Goal: Task Accomplishment & Management: Manage account settings

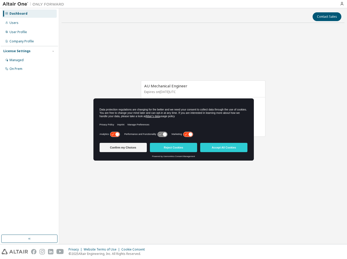
drag, startPoint x: 220, startPoint y: 100, endPoint x: 216, endPoint y: 152, distance: 52.2
click at [216, 152] on div "Data protection regulations are changing for the better and we need your consen…" at bounding box center [173, 129] width 160 height 62
drag, startPoint x: 216, startPoint y: 152, endPoint x: 243, endPoint y: 161, distance: 28.0
click at [243, 161] on div "AU Mechanical Engineer Expires on July 25, 2026 UTC 42 of 72 ALTAIR UNITS USED …" at bounding box center [203, 111] width 283 height 168
click at [224, 145] on button "Accept All Cookies" at bounding box center [223, 147] width 47 height 9
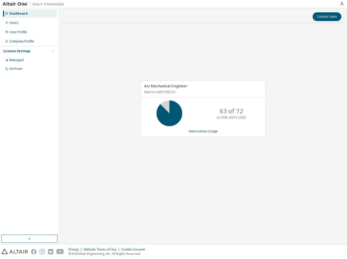
click at [200, 216] on div "Contact Sales AU Mechanical Engineer Expires on July 25, 2026 UTC 63 of 72 ALTA…" at bounding box center [203, 126] width 283 height 230
click at [207, 131] on link "View License Usage" at bounding box center [202, 131] width 29 height 4
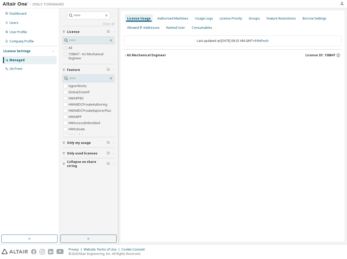
click at [158, 54] on div "AU Mechanical Engineer" at bounding box center [146, 55] width 39 height 4
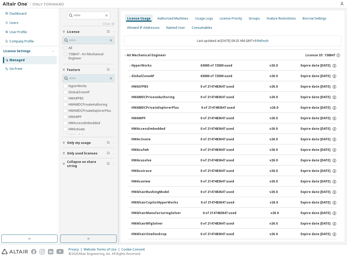
click at [151, 64] on div "HyperWorks" at bounding box center [154, 65] width 46 height 5
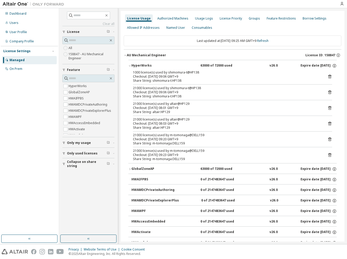
click at [328, 140] on icon at bounding box center [329, 139] width 3 height 4
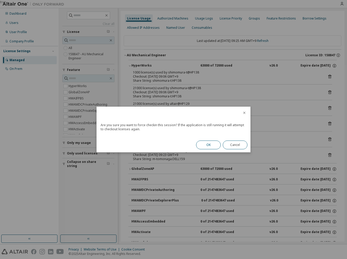
click at [216, 144] on button "OK" at bounding box center [208, 144] width 25 height 9
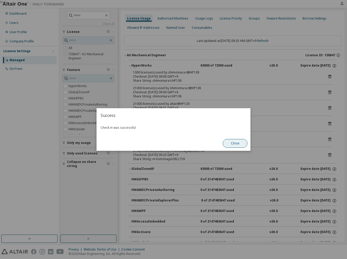
click at [232, 142] on button "Close" at bounding box center [235, 143] width 25 height 9
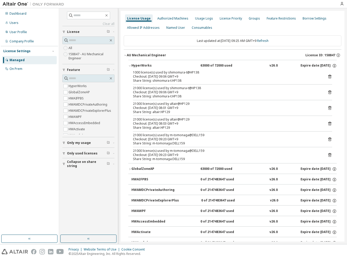
click at [329, 155] on icon at bounding box center [329, 154] width 5 height 5
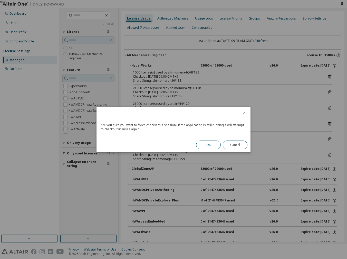
click at [205, 145] on button "OK" at bounding box center [208, 144] width 25 height 9
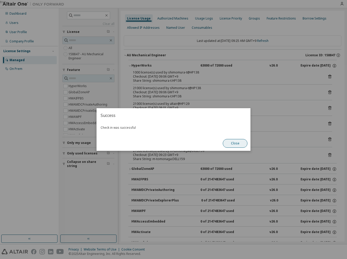
click at [231, 145] on button "Close" at bounding box center [235, 143] width 25 height 9
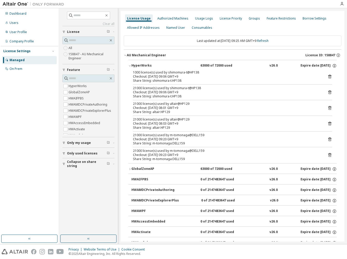
click at [329, 140] on icon at bounding box center [329, 139] width 1 height 1
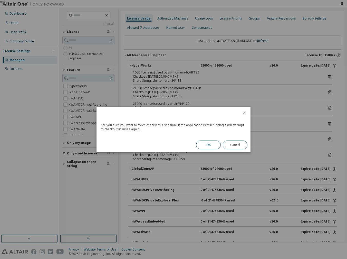
click at [206, 142] on button "OK" at bounding box center [208, 144] width 25 height 9
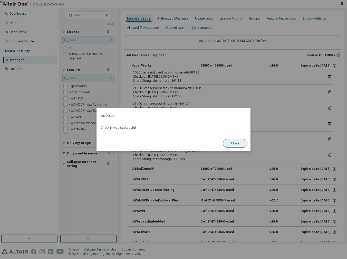
click at [227, 142] on button "Close" at bounding box center [235, 143] width 25 height 9
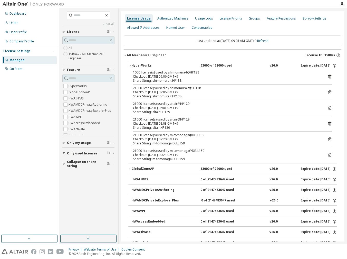
click at [328, 139] on icon at bounding box center [329, 139] width 3 height 4
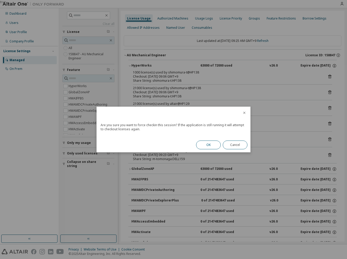
click at [201, 148] on button "OK" at bounding box center [208, 144] width 25 height 9
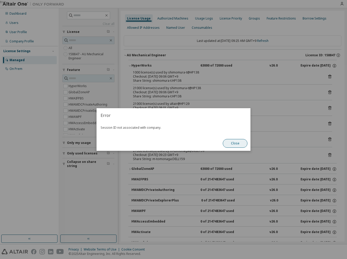
click at [236, 146] on button "Close" at bounding box center [235, 143] width 25 height 9
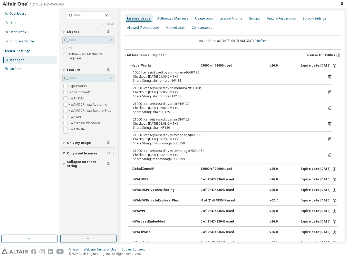
click at [327, 155] on icon at bounding box center [329, 154] width 5 height 5
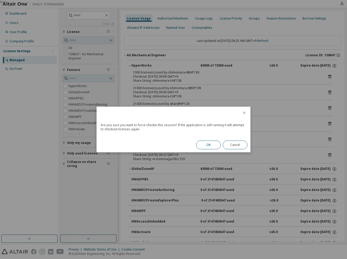
click at [211, 147] on button "OK" at bounding box center [208, 144] width 25 height 9
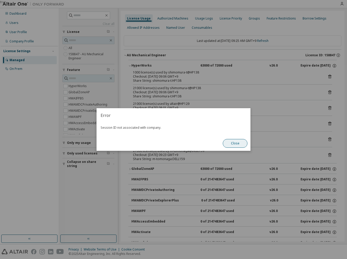
click at [227, 144] on button "Close" at bounding box center [235, 143] width 25 height 9
